Goal: Task Accomplishment & Management: Use online tool/utility

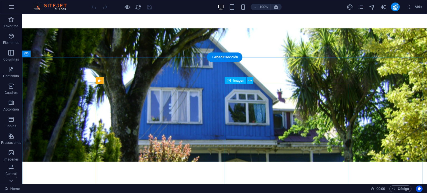
scroll to position [111, 0]
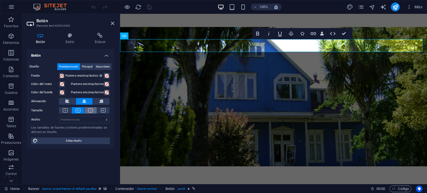
click at [94, 111] on button at bounding box center [91, 110] width 13 height 6
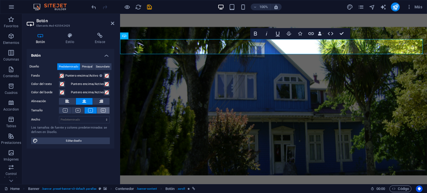
click at [103, 112] on icon at bounding box center [103, 110] width 5 height 4
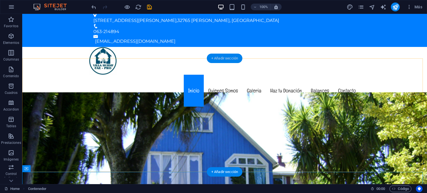
scroll to position [0, 0]
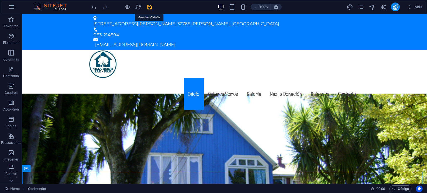
click at [150, 7] on icon "save" at bounding box center [149, 7] width 6 height 6
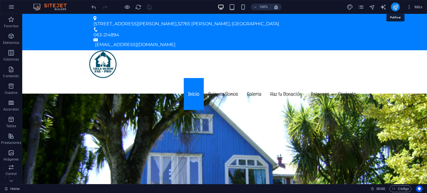
click at [397, 6] on icon "publish" at bounding box center [396, 7] width 6 height 6
